Goal: Entertainment & Leisure: Consume media (video, audio)

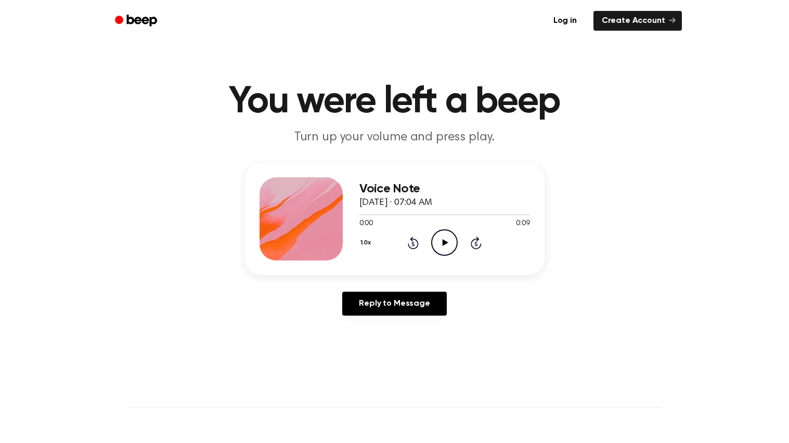
click at [441, 240] on icon "Play Audio" at bounding box center [444, 242] width 27 height 27
click at [443, 247] on icon "Play Audio" at bounding box center [444, 242] width 27 height 27
click at [444, 244] on icon at bounding box center [446, 242] width 6 height 7
click at [432, 245] on circle at bounding box center [444, 242] width 25 height 25
